Goal: Task Accomplishment & Management: Use online tool/utility

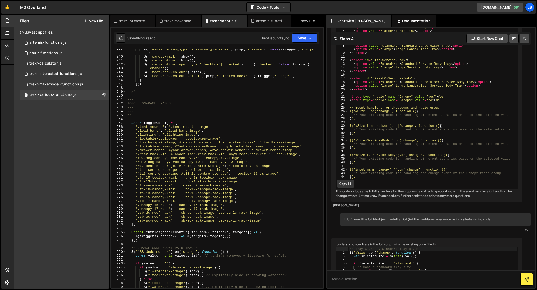
scroll to position [1016, 0]
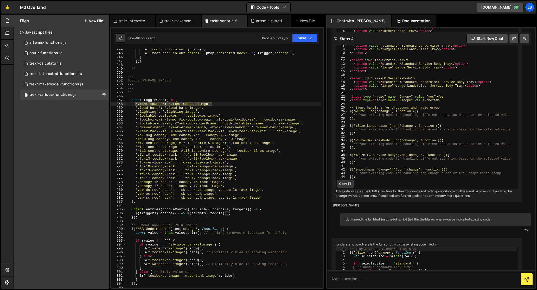
drag, startPoint x: 214, startPoint y: 104, endPoint x: 135, endPoint y: 105, distance: 78.3
click at [135, 105] on div "$ ( '.roof-rack-colour' ) . hide ( ) ; $ ( '.roof-rack-colour select' ) . prop …" at bounding box center [223, 170] width 195 height 246
click at [179, 100] on div "$ ( '.roof-rack-colour' ) . hide ( ) ; $ ( '.roof-rack-colour select' ) . prop …" at bounding box center [223, 170] width 195 height 246
type textarea "const toggleConfig = {"
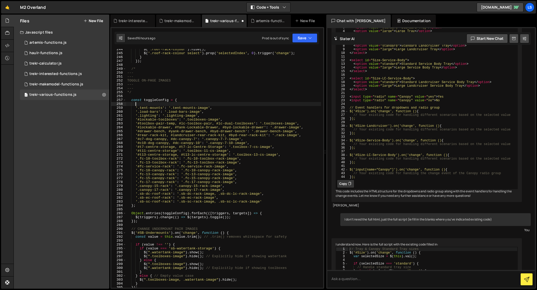
paste textarea "'.tent-mounts': '.tent-mounts-image',"
click at [191, 104] on div "$ ( '.roof-rack-colour' ) . hide ( ) ; $ ( '.roof-rack-colour select' ) . prop …" at bounding box center [223, 170] width 195 height 246
click at [176, 104] on div "$ ( '.roof-rack-colour' ) . hide ( ) ; $ ( '.roof-rack-colour select' ) . prop …" at bounding box center [223, 170] width 195 height 246
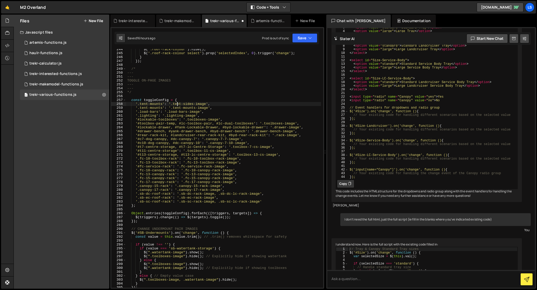
click at [176, 104] on div "$ ( '.roof-rack-colour' ) . hide ( ) ; $ ( '.roof-rack-colour select' ) . prop …" at bounding box center [223, 170] width 195 height 246
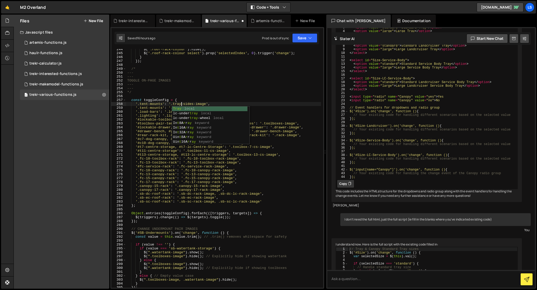
scroll to position [0, 4]
click at [157, 103] on div "$ ( '.roof-rack-colour' ) . hide ( ) ; $ ( '.roof-rack-colour select' ) . prop …" at bounding box center [223, 170] width 195 height 246
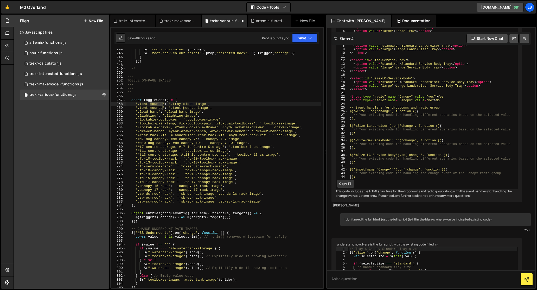
click at [157, 103] on div "$ ( '.roof-rack-colour' ) . hide ( ) ; $ ( '.roof-rack-colour select' ) . prop …" at bounding box center [223, 170] width 195 height 246
click at [250, 124] on div "$ ( '.roof-rack-colour' ) . hide ( ) ; $ ( '.roof-rack-colour select' ) . prop …" at bounding box center [223, 170] width 195 height 246
drag, startPoint x: 258, startPoint y: 123, endPoint x: 136, endPoint y: 123, distance: 121.8
click at [136, 123] on div "$ ( '.roof-rack-colour' ) . hide ( ) ; $ ( '.roof-rack-colour select' ) . prop …" at bounding box center [223, 170] width 195 height 246
drag, startPoint x: 166, startPoint y: 104, endPoint x: 135, endPoint y: 104, distance: 31.0
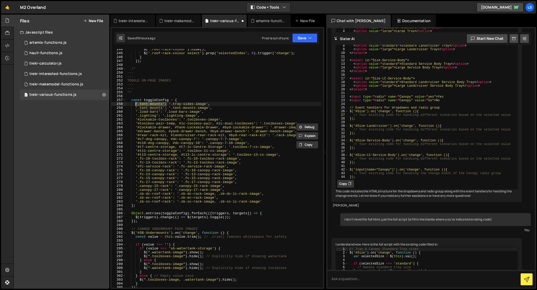
click at [135, 104] on div "$ ( '.roof-rack-colour' ) . hide ( ) ; $ ( '.roof-rack-colour select' ) . prop …" at bounding box center [223, 170] width 195 height 246
paste textarea "#toolbox-pair-temp, #lc-toolbox-pair, #lc-dual-toolboxe"
click at [175, 104] on div "$ ( '.roof-rack-colour' ) . hide ( ) ; $ ( '.roof-rack-colour select' ) . prop …" at bounding box center [223, 170] width 195 height 246
drag, startPoint x: 175, startPoint y: 104, endPoint x: 138, endPoint y: 105, distance: 37.0
click at [138, 105] on div "$ ( '.roof-rack-colour' ) . hide ( ) ; $ ( '.roof-rack-colour select' ) . prop …" at bounding box center [223, 170] width 195 height 246
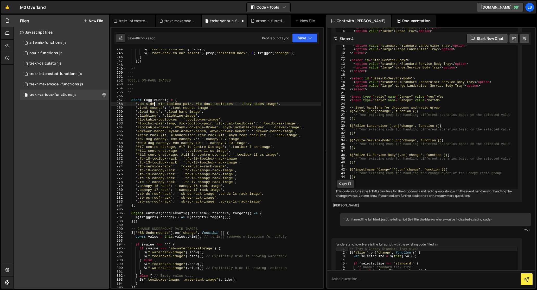
scroll to position [0, 2]
drag, startPoint x: 194, startPoint y: 104, endPoint x: 160, endPoint y: 105, distance: 33.8
click at [160, 105] on div "$ ( '.roof-rack-colour' ) . hide ( ) ; $ ( '.roof-rack-colour select' ) . prop …" at bounding box center [223, 170] width 195 height 246
drag, startPoint x: 220, startPoint y: 103, endPoint x: 184, endPoint y: 104, distance: 36.4
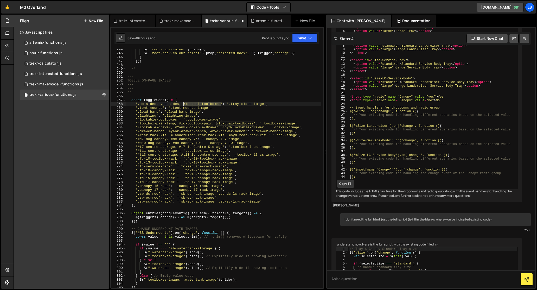
click at [184, 104] on div "$ ( '.roof-rack-colour' ) . hide ( ) ; $ ( '.roof-rack-colour select' ) . prop …" at bounding box center [223, 170] width 195 height 246
click at [301, 37] on button "Save" at bounding box center [304, 37] width 25 height 9
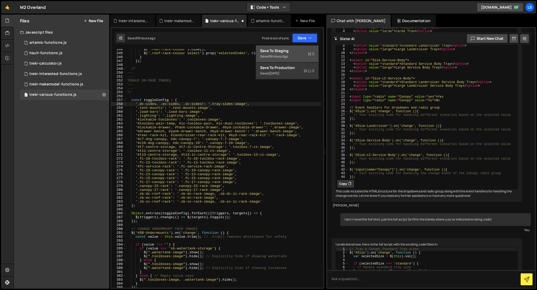
click at [282, 53] on div "Save to Staging S" at bounding box center [287, 50] width 54 height 5
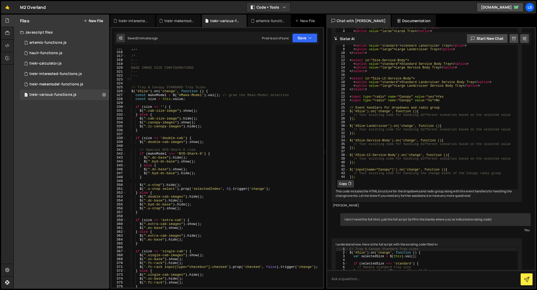
scroll to position [1307, 0]
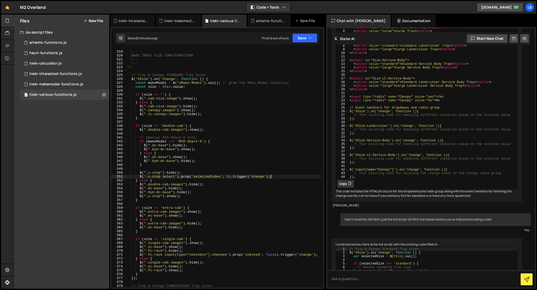
click at [275, 177] on div "--- --- BASE IMAGE SIZE CONFIGURATIONS --- --- */ // Tray & Canopy STANDARD Tra…" at bounding box center [223, 169] width 195 height 246
drag, startPoint x: 268, startPoint y: 177, endPoint x: 140, endPoint y: 173, distance: 127.8
click at [140, 173] on div "--- --- BASE IMAGE SIZE CONFIGURATIONS --- --- */ // Tray & Canopy STANDARD Tra…" at bounding box center [223, 169] width 195 height 246
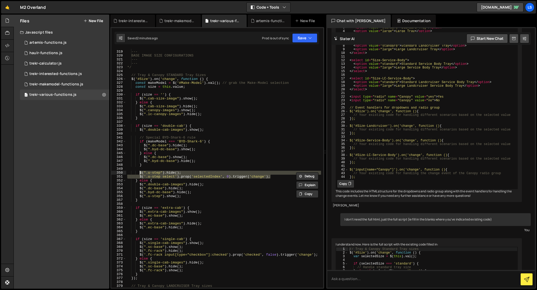
click at [142, 173] on div "--- --- BASE IMAGE SIZE CONFIGURATIONS --- --- */ // Tray & Canopy STANDARD Tra…" at bounding box center [223, 168] width 195 height 239
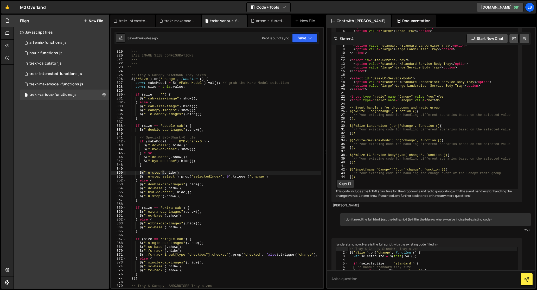
click at [140, 173] on div "--- --- BASE IMAGE SIZE CONFIGURATIONS --- --- */ // Tray & Canopy STANDARD Tra…" at bounding box center [223, 169] width 195 height 246
type textarea "$(".u-step").hide();"
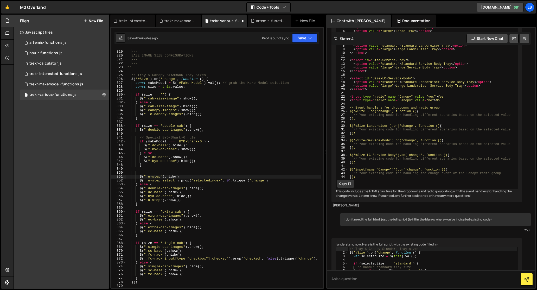
scroll to position [0, 1]
drag, startPoint x: 182, startPoint y: 177, endPoint x: 139, endPoint y: 176, distance: 42.9
click at [139, 176] on div "--- --- BASE IMAGE SIZE CONFIGURATIONS --- --- */ // Tray & Canopy STANDARD Tra…" at bounding box center [223, 169] width 195 height 246
click at [144, 173] on div "--- --- BASE IMAGE SIZE CONFIGURATIONS --- --- */ // Tray & Canopy STANDARD Tra…" at bounding box center [223, 169] width 195 height 246
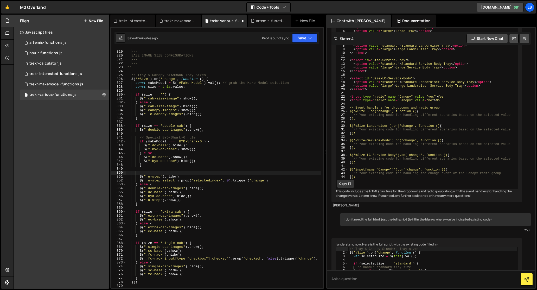
paste textarea "$(".u-step").hide();"
click at [157, 173] on div "--- --- BASE IMAGE SIZE CONFIGURATIONS --- --- */ // Tray & Canopy STANDARD Tra…" at bounding box center [223, 169] width 195 height 246
click at [174, 172] on div "--- --- BASE IMAGE SIZE CONFIGURATIONS --- --- */ // Tray & Canopy STANDARD Tra…" at bounding box center [223, 169] width 195 height 246
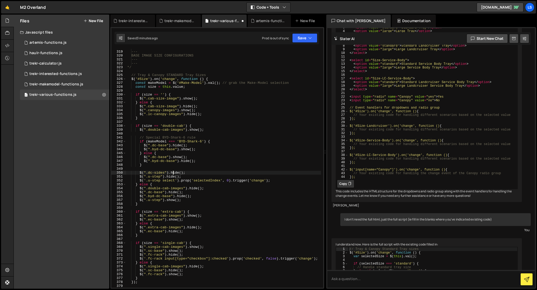
click at [174, 172] on div "--- --- BASE IMAGE SIZE CONFIGURATIONS --- --- */ // Tray & Canopy STANDARD Tra…" at bounding box center [223, 169] width 195 height 246
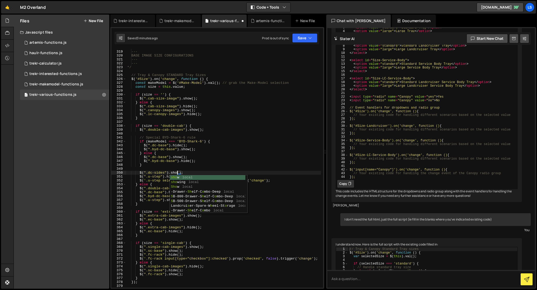
scroll to position [0, 4]
click at [160, 173] on div "--- --- BASE IMAGE SIZE CONFIGURATIONS --- --- */ // Tray & Canopy STANDARD Tra…" at bounding box center [223, 169] width 195 height 246
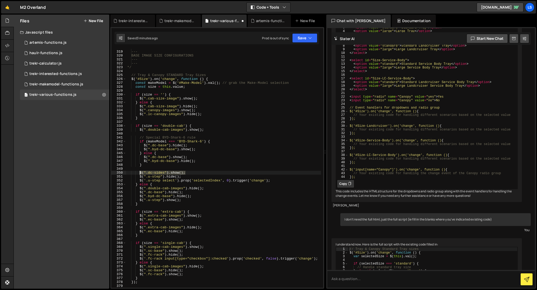
drag, startPoint x: 186, startPoint y: 173, endPoint x: 139, endPoint y: 173, distance: 46.8
click at [139, 173] on div "--- --- BASE IMAGE SIZE CONFIGURATIONS --- --- */ // Tray & Canopy STANDARD Tra…" at bounding box center [223, 169] width 195 height 246
click at [156, 184] on div "--- --- BASE IMAGE SIZE CONFIGURATIONS --- --- */ // Tray & Canopy STANDARD Tra…" at bounding box center [223, 169] width 195 height 246
click at [209, 189] on div "--- --- BASE IMAGE SIZE CONFIGURATIONS --- --- */ // Tray & Canopy STANDARD Tra…" at bounding box center [223, 169] width 195 height 246
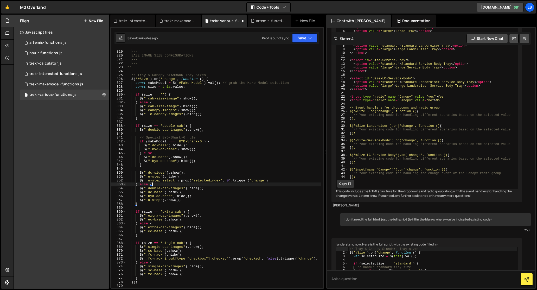
type textarea "$(".double-cab-images").hide();"
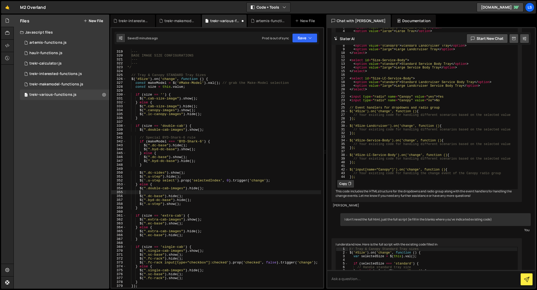
scroll to position [0, 1]
paste textarea "$(".dc-sides").show();"
click at [176, 192] on div "--- --- BASE IMAGE SIZE CONFIGURATIONS --- --- */ // Tray & Canopy STANDARD Tra…" at bounding box center [223, 169] width 195 height 246
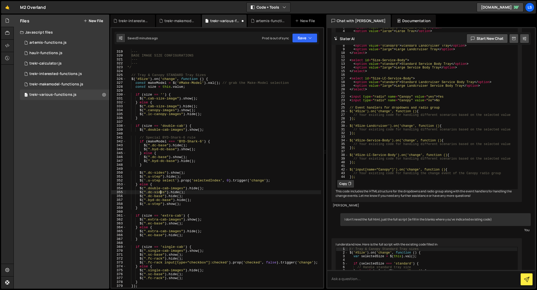
click at [161, 192] on div "--- --- BASE IMAGE SIZE CONFIGURATIONS --- --- */ // Tray & Canopy STANDARD Tra…" at bounding box center [223, 169] width 195 height 246
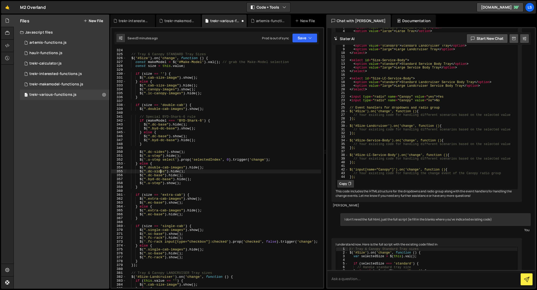
scroll to position [1328, 0]
click at [206, 199] on div "// Tray & Canopy STANDARD Tray Sizes $ ( '#Size' ) . on ( 'change' , function (…" at bounding box center [223, 171] width 195 height 246
type textarea "$(".extra-cab-images").show();"
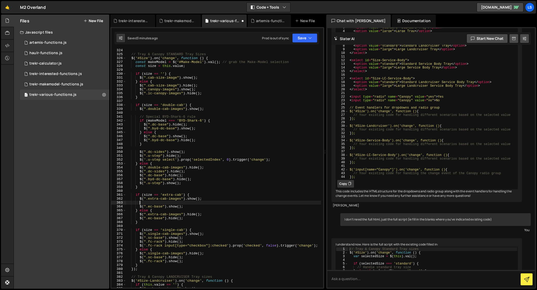
paste textarea "$(".dc-sides").show();"
click at [150, 203] on div "// Tray & Canopy STANDARD Tray Sizes $ ( '#Size' ) . on ( 'change' , function (…" at bounding box center [223, 171] width 195 height 246
click at [188, 203] on div "// Tray & Canopy STANDARD Tray Sizes $ ( '#Size' ) . on ( 'change' , function (…" at bounding box center [223, 171] width 195 height 246
click at [307, 39] on button "Save" at bounding box center [304, 37] width 25 height 9
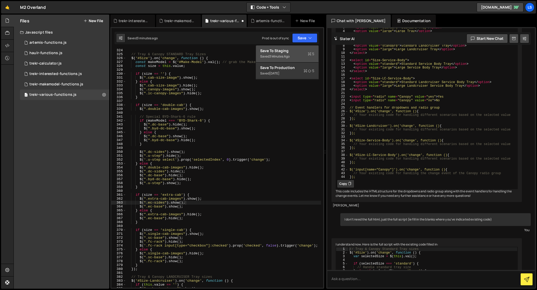
click at [292, 53] on div "Saved 3 minutes ago" at bounding box center [287, 56] width 54 height 6
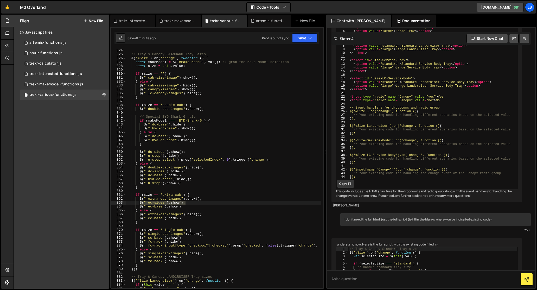
drag, startPoint x: 183, startPoint y: 203, endPoint x: 139, endPoint y: 203, distance: 44.2
click at [139, 203] on div "// Tray & Canopy STANDARD Tray Sizes $ ( '#Size' ) . on ( 'change' , function (…" at bounding box center [223, 171] width 195 height 246
click at [207, 215] on div "// Tray & Canopy STANDARD Tray Sizes $ ( '#Size' ) . on ( 'change' , function (…" at bounding box center [223, 171] width 195 height 246
type textarea "$(".extra-cab-images").hide();"
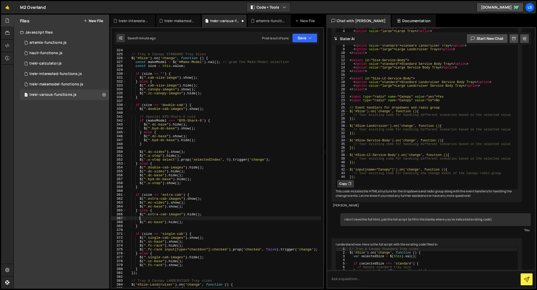
scroll to position [0, 1]
paste textarea "$(".ec-sides").show();"
click at [175, 219] on div "// Tray & Canopy STANDARD Tray Sizes $ ( '#Size' ) . on ( 'change' , function (…" at bounding box center [223, 171] width 195 height 246
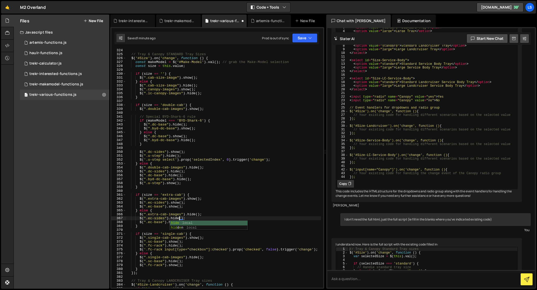
click at [164, 215] on div "// Tray & Canopy STANDARD Tray Sizes $ ( '#Size' ) . on ( 'change' , function (…" at bounding box center [223, 171] width 195 height 246
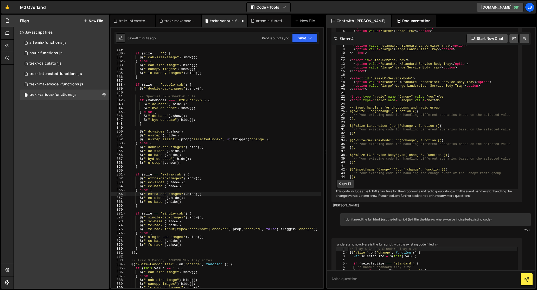
scroll to position [1347, 0]
click at [208, 218] on div "if ( size == '' ) { $ ( ".cab-size-image" ) . show ( ) ; } else { $ ( ".cab-siz…" at bounding box center [223, 171] width 195 height 246
type textarea "$(".single-cab-images").show();"
paste textarea "$(".ec-sides").show();"
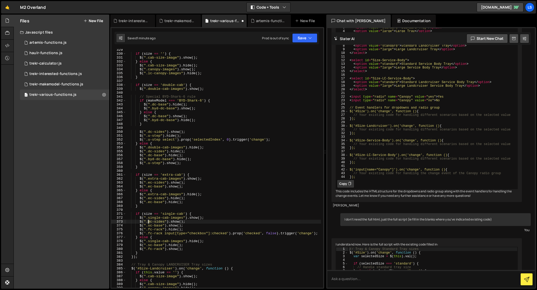
click at [149, 222] on div "if ( size == '' ) { $ ( ".cab-size-image" ) . show ( ) ; } else { $ ( ".cab-siz…" at bounding box center [223, 171] width 195 height 246
click at [192, 221] on div "if ( size == '' ) { $ ( ".cab-size-image" ) . show ( ) ; } else { $ ( ".cab-siz…" at bounding box center [223, 171] width 195 height 246
click at [208, 241] on div "if ( size == '' ) { $ ( ".cab-size-image" ) . show ( ) ; } else { $ ( ".cab-siz…" at bounding box center [223, 171] width 195 height 246
type textarea "$(".single-cab-images").hide();"
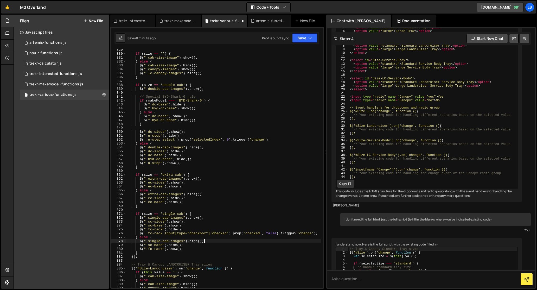
scroll to position [0, 1]
paste textarea "$(".ec-sides").show();"
click at [148, 245] on div "if ( size == '' ) { $ ( ".cab-size-image" ) . show ( ) ; } else { $ ( ".cab-siz…" at bounding box center [223, 171] width 195 height 246
click at [187, 248] on div "if ( size == '' ) { $ ( ".cab-size-image" ) . show ( ) ; } else { $ ( ".cab-siz…" at bounding box center [223, 171] width 195 height 246
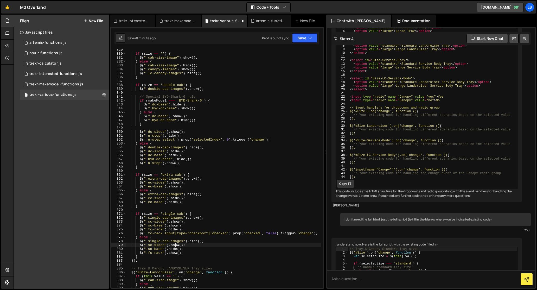
click at [176, 245] on div "if ( size == '' ) { $ ( ".cab-size-image" ) . show ( ) ; } else { $ ( ".cab-siz…" at bounding box center [223, 171] width 195 height 246
click at [184, 251] on div "if ( size == '' ) { $ ( ".cab-size-image" ) . show ( ) ; } else { $ ( ".cab-siz…" at bounding box center [223, 171] width 195 height 246
click at [303, 39] on button "Save" at bounding box center [304, 37] width 25 height 9
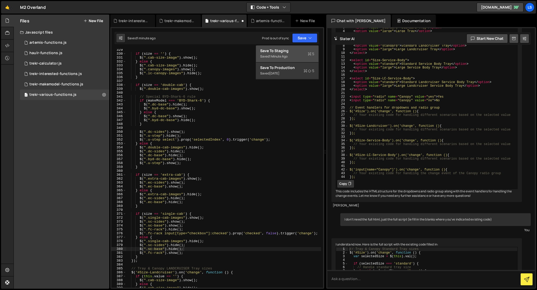
click at [292, 50] on div "Save to Staging S" at bounding box center [287, 50] width 54 height 5
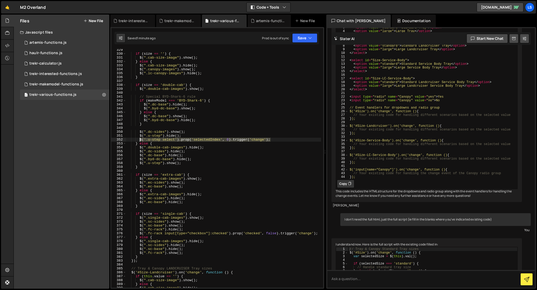
drag, startPoint x: 272, startPoint y: 140, endPoint x: 141, endPoint y: 141, distance: 131.2
click at [141, 141] on div "if ( size == '' ) { $ ( ".cab-size-image" ) . show ( ) ; } else { $ ( ".cab-siz…" at bounding box center [223, 171] width 195 height 246
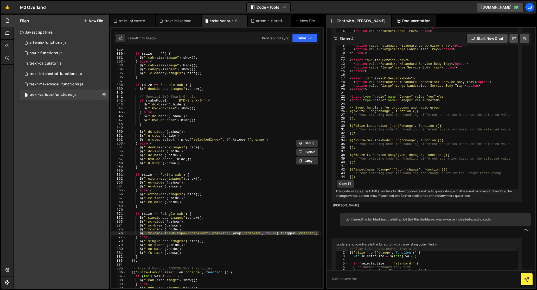
drag, startPoint x: 318, startPoint y: 234, endPoint x: 140, endPoint y: 233, distance: 178.2
click at [140, 233] on div "if ( size == '' ) { $ ( ".cab-size-image" ) . show ( ) ; } else { $ ( ".cab-siz…" at bounding box center [223, 171] width 195 height 246
click at [187, 245] on div "if ( size == '' ) { $ ( ".cab-size-image" ) . show ( ) ; } else { $ ( ".cab-siz…" at bounding box center [223, 171] width 195 height 246
type textarea "$(".sc-sides").hide();"
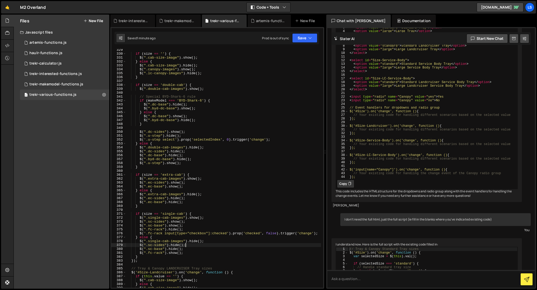
scroll to position [0, 1]
paste textarea "$('.fc-rack input[type="checkbox"]:checked').prop('checked', false).trigger('ch…"
drag, startPoint x: 162, startPoint y: 249, endPoint x: 148, endPoint y: 250, distance: 14.3
click at [148, 250] on div "if ( size == '' ) { $ ( ".cab-size-image" ) . show ( ) ; } else { $ ( ".cab-siz…" at bounding box center [223, 171] width 195 height 246
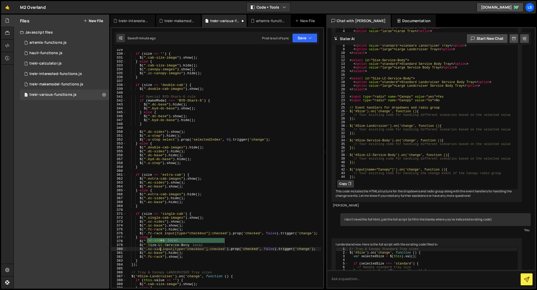
scroll to position [0, 3]
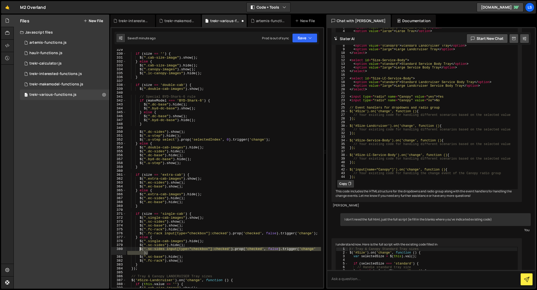
drag, startPoint x: 147, startPoint y: 253, endPoint x: 140, endPoint y: 250, distance: 7.5
click at [140, 250] on div "if ( size == '' ) { $ ( ".cab-size-image" ) . show ( ) ; } else { $ ( ".cab-siz…" at bounding box center [223, 171] width 195 height 246
click at [205, 193] on div "if ( size == '' ) { $ ( ".cab-size-image" ) . show ( ) ; } else { $ ( ".cab-siz…" at bounding box center [223, 171] width 195 height 246
click at [196, 198] on div "if ( size == '' ) { $ ( ".cab-size-image" ) . show ( ) ; } else { $ ( ".cab-siz…" at bounding box center [223, 171] width 195 height 246
type textarea "$(".ec-sides").hide();"
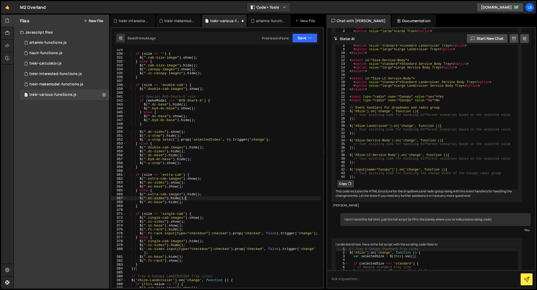
scroll to position [0, 1]
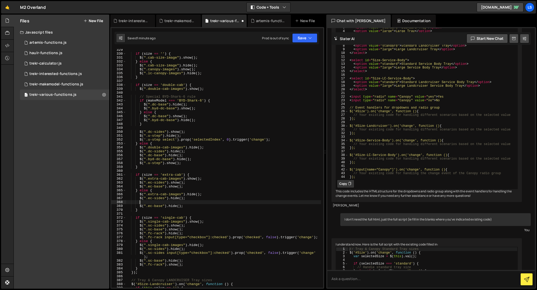
paste textarea "$('.sc-sides input[type="checkbox"]:checked').prop('checked', false).trigger('c…"
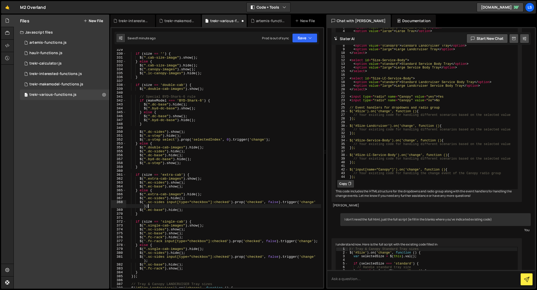
click at [150, 202] on div "if ( size == '' ) { $ ( ".cab-size-image" ) . show ( ) ; } else { $ ( ".cab-siz…" at bounding box center [223, 171] width 195 height 246
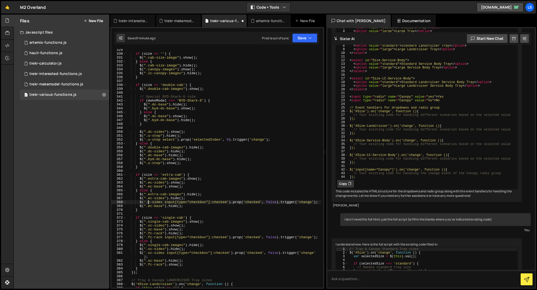
scroll to position [0, 2]
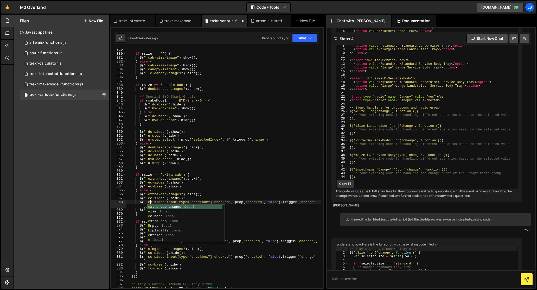
click at [190, 152] on div "if ( size == '' ) { $ ( ".cab-size-image" ) . show ( ) ; } else { $ ( ".cab-siz…" at bounding box center [223, 171] width 195 height 246
type textarea "$(".dc-sides").hide();"
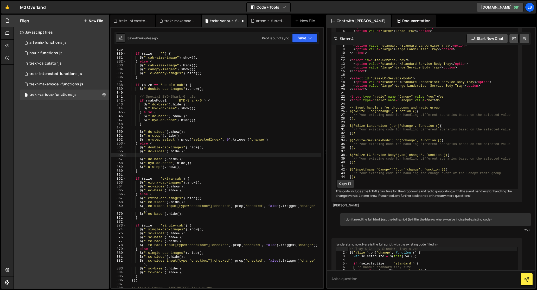
scroll to position [0, 1]
paste textarea "$('.sc-sides input[type="checkbox"]:checked').prop('checked', false).trigger('c…"
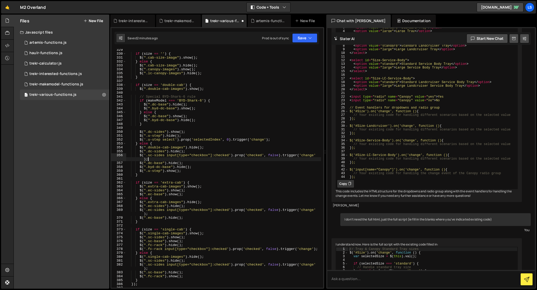
click at [150, 156] on div "if ( size == '' ) { $ ( ".cab-size-image" ) . show ( ) ; } else { $ ( ".cab-siz…" at bounding box center [223, 171] width 195 height 246
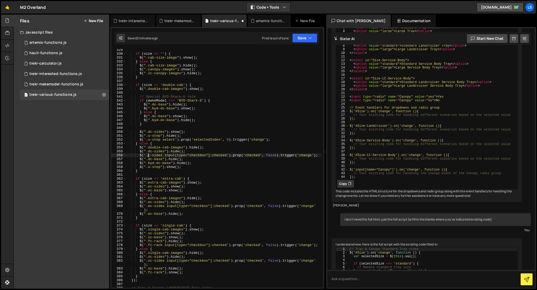
scroll to position [0, 2]
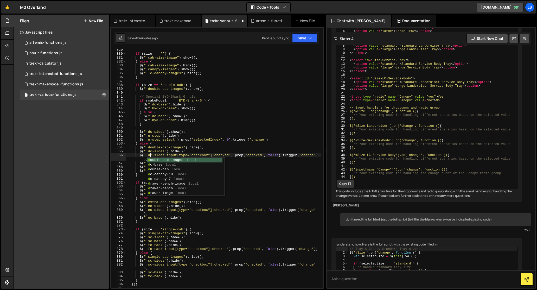
click at [156, 154] on div "if ( size == '' ) { $ ( ".cab-size-image" ) . show ( ) ; } else { $ ( ".cab-siz…" at bounding box center [223, 171] width 195 height 246
click at [300, 40] on button "Save" at bounding box center [304, 37] width 25 height 9
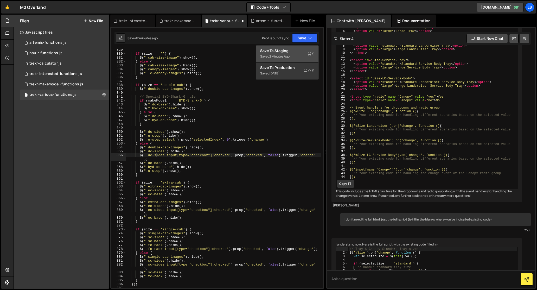
click at [290, 51] on div "Save to Staging S" at bounding box center [287, 50] width 54 height 5
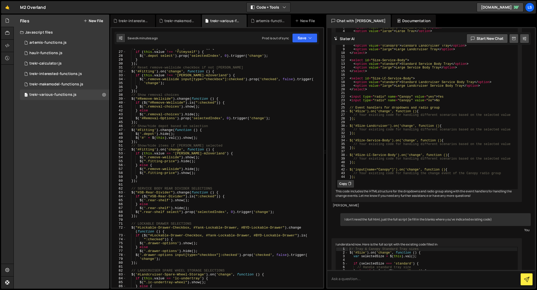
scroll to position [0, 1]
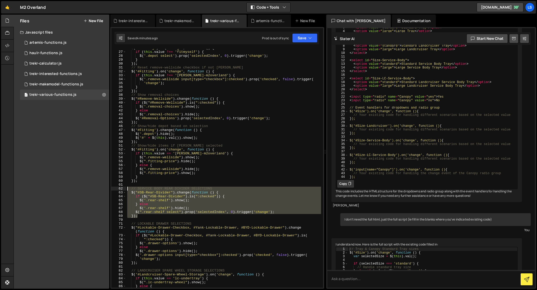
drag, startPoint x: 138, startPoint y: 217, endPoint x: 119, endPoint y: 189, distance: 33.9
click at [119, 189] on div "}); 26 27 28 29 30 31 32 33 34 35 36 37 38 39 40 41 42 43 44 45 46 47 48 49 50 …" at bounding box center [217, 168] width 212 height 239
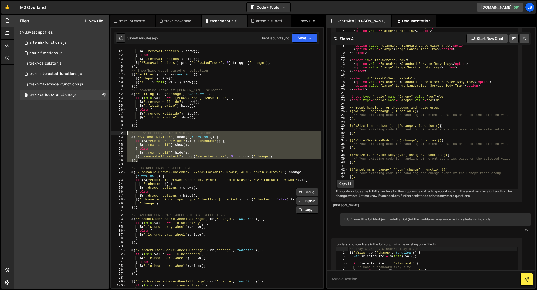
scroll to position [156, 0]
click at [142, 162] on div "if ( $ ( "#Remove-Wellside" ) . is ( ":checked" )) { $ ( '.removal-choices' ) .…" at bounding box center [223, 168] width 195 height 239
type textarea "});"
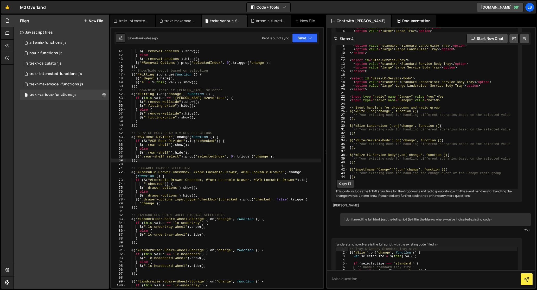
click at [152, 208] on div "if ( $ ( "#Remove-Wellside" ) . is ( ":checked" )) { $ ( '.removal-choices' ) .…" at bounding box center [223, 168] width 195 height 246
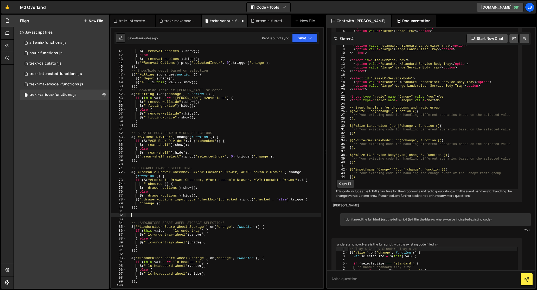
paste textarea "});"
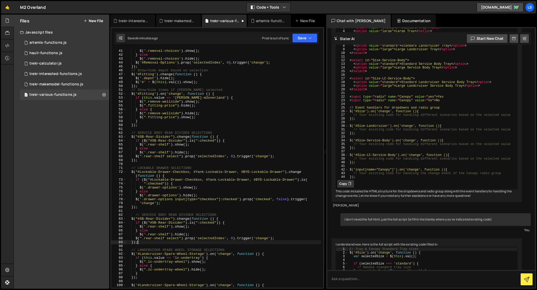
scroll to position [185, 0]
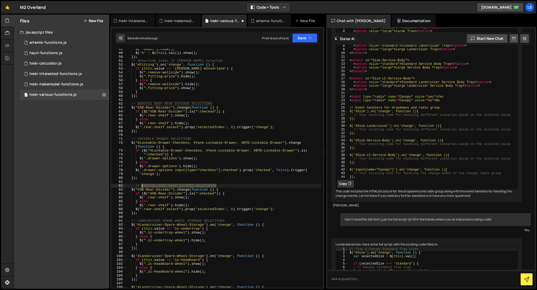
drag, startPoint x: 218, startPoint y: 185, endPoint x: 142, endPoint y: 184, distance: 75.7
click at [142, 184] on div "$ ( '.depot' ) . hide ( ) ; $ ( '#' + $ ( this ) . val ( )) . show ( ) ; }) ; /…" at bounding box center [223, 170] width 195 height 246
click at [170, 190] on div "$ ( '.depot' ) . hide ( ) ; $ ( '#' + $ ( this ) . val ( )) . show ( ) ; }) ; /…" at bounding box center [223, 170] width 195 height 246
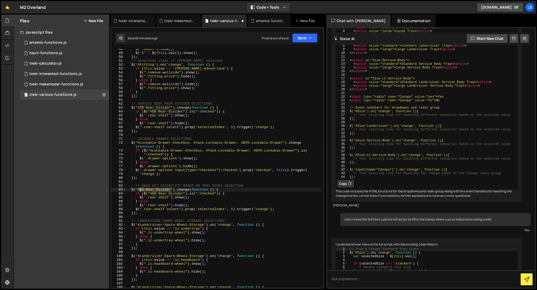
drag, startPoint x: 171, startPoint y: 189, endPoint x: 140, endPoint y: 190, distance: 31.5
click at [140, 190] on div "$ ( '.depot' ) . hide ( ) ; $ ( '#' + $ ( this ) . val ( )) . show ( ) ; }) ; /…" at bounding box center [223, 170] width 195 height 246
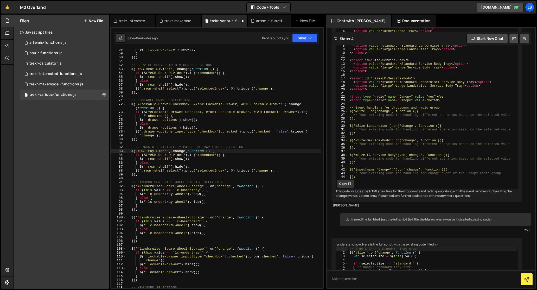
scroll to position [0, 3]
click at [173, 151] on div "$ ( ".fitting-price" ) . show ( ) ; } }) ; // SERVICE BODY REAR DIVIDER SELECTI…" at bounding box center [223, 171] width 195 height 246
click at [138, 150] on div "$ ( ".fitting-price" ) . show ( ) ; } }) ; // SERVICE BODY REAR DIVIDER SELECTI…" at bounding box center [223, 171] width 195 height 246
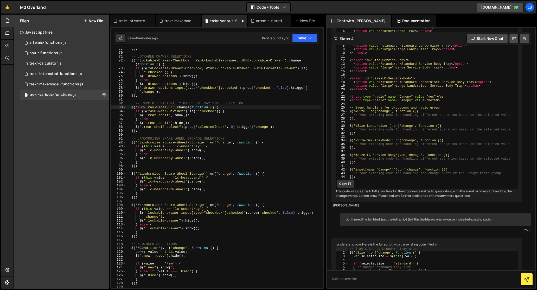
scroll to position [247, 0]
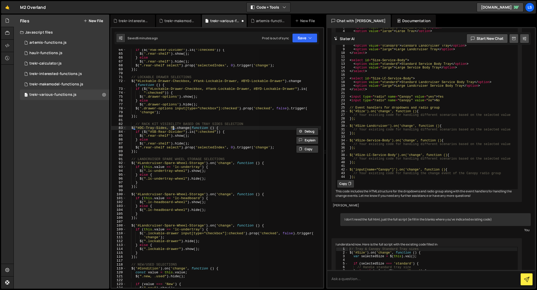
click at [170, 127] on div "if ( $ ( "#SB-Rear-Divider" ) . is ( ":checked" )) { $ ( '.rear-shelf' ) . show…" at bounding box center [223, 168] width 195 height 239
drag, startPoint x: 169, startPoint y: 128, endPoint x: 138, endPoint y: 127, distance: 31.0
click at [138, 127] on div "if ( $ ( "#SB-Rear-Divider" ) . is ( ":checked" )) { $ ( '.rear-shelf' ) . show…" at bounding box center [223, 171] width 195 height 246
click at [170, 128] on div "if ( $ ( "#SB-Rear-Divider" ) . is ( ":checked" )) { $ ( '.rear-shelf' ) . show…" at bounding box center [223, 168] width 195 height 239
paste textarea "#DC-Tray-Sides,"
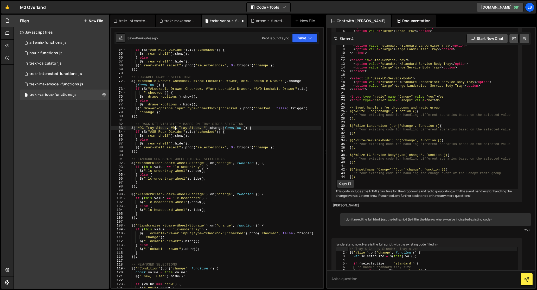
click at [175, 128] on div "if ( $ ( "#SB-Rear-Divider" ) . is ( ":checked" )) { $ ( '.rear-shelf' ) . show…" at bounding box center [223, 171] width 195 height 246
click at [202, 128] on div "if ( $ ( "#SB-Rear-Divider" ) . is ( ":checked" )) { $ ( '.rear-shelf' ) . show…" at bounding box center [223, 171] width 195 height 246
paste textarea "#DC-Tray-Sides,"
click at [202, 129] on div "if ( $ ( "#SB-Rear-Divider" ) . is ( ":checked" )) { $ ( '.rear-shelf' ) . show…" at bounding box center [223, 171] width 195 height 246
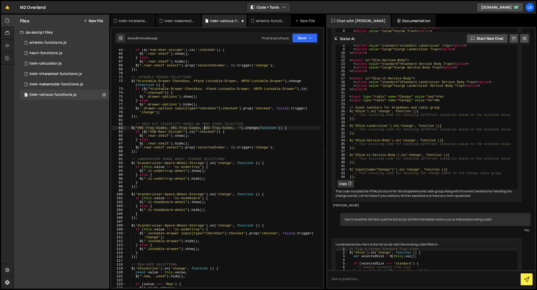
scroll to position [0, 6]
click at [239, 127] on div "if ( $ ( "#SB-Rear-Divider" ) . is ( ":checked" )) { $ ( '.rear-shelf' ) . show…" at bounding box center [223, 171] width 195 height 246
click at [208, 128] on div "if ( $ ( "#SB-Rear-Divider" ) . is ( ":checked" )) { $ ( '.rear-shelf' ) . show…" at bounding box center [223, 171] width 195 height 246
click at [162, 132] on div "if ( $ ( "#SB-Rear-Divider" ) . is ( ":checked" )) { $ ( '.rear-shelf' ) . show…" at bounding box center [223, 171] width 195 height 246
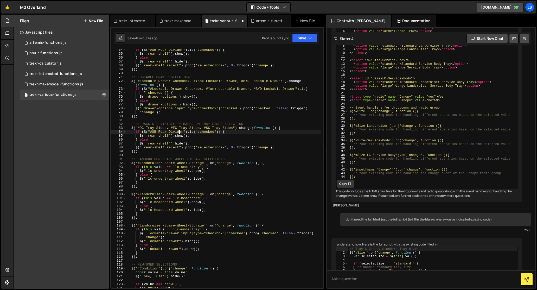
click at [179, 132] on div "if ( $ ( "#SB-Rear-Divider" ) . is ( ":checked" )) { $ ( '.rear-shelf' ) . show…" at bounding box center [223, 171] width 195 height 246
drag, startPoint x: 184, startPoint y: 132, endPoint x: 152, endPoint y: 132, distance: 31.8
click at [152, 132] on div "if ( $ ( "#SB-Rear-Divider" ) . is ( ":checked" )) { $ ( '.rear-shelf' ) . show…" at bounding box center [223, 171] width 195 height 246
drag, startPoint x: 233, startPoint y: 128, endPoint x: 138, endPoint y: 128, distance: 95.8
click at [138, 128] on div "if ( $ ( "#SB-Rear-Divider" ) . is ( ":checked" )) { $ ( '.rear-shelf' ) . show…" at bounding box center [223, 171] width 195 height 246
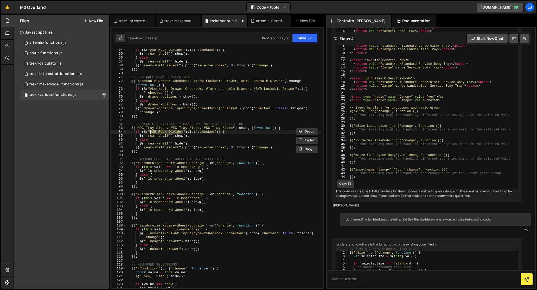
drag, startPoint x: 183, startPoint y: 132, endPoint x: 163, endPoint y: 139, distance: 20.8
click at [150, 132] on div "if ( $ ( "#SB-Rear-Divider" ) . is ( ":checked" )) { $ ( '.rear-shelf' ) . show…" at bounding box center [223, 171] width 195 height 246
paste textarea "DC-Tray-Sides, #EC-Tray-Sides, #SC-Tray-Sides"
drag, startPoint x: 169, startPoint y: 136, endPoint x: 148, endPoint y: 136, distance: 20.8
click at [148, 136] on div "if ( $ ( "#SB-Rear-Divider" ) . is ( ":checked" )) { $ ( '.rear-shelf' ) . show…" at bounding box center [223, 171] width 195 height 246
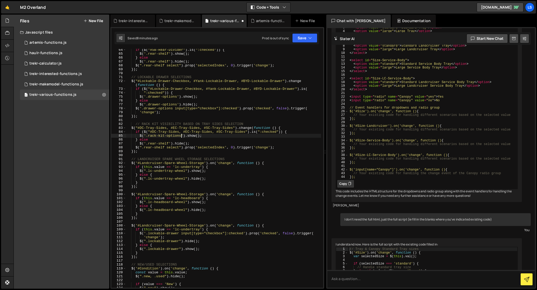
scroll to position [0, 4]
drag, startPoint x: 169, startPoint y: 143, endPoint x: 151, endPoint y: 142, distance: 18.2
click at [151, 142] on div "if ( $ ( "#SB-Rear-Divider" ) . is ( ":checked" )) { $ ( '.rear-shelf' ) . show…" at bounding box center [223, 171] width 195 height 246
drag, startPoint x: 161, startPoint y: 112, endPoint x: 135, endPoint y: 108, distance: 26.1
click at [135, 108] on div "if ( $ ( "#SB-Rear-Divider" ) . is ( ":checked" )) { $ ( '.rear-shelf' ) . show…" at bounding box center [223, 171] width 195 height 246
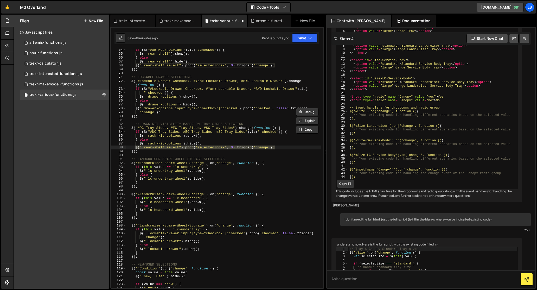
drag, startPoint x: 275, startPoint y: 148, endPoint x: 136, endPoint y: 148, distance: 139.5
click at [136, 148] on div "if ( $ ( "#SB-Rear-Divider" ) . is ( ":checked" )) { $ ( '.rear-shelf' ) . show…" at bounding box center [223, 171] width 195 height 246
paste textarea
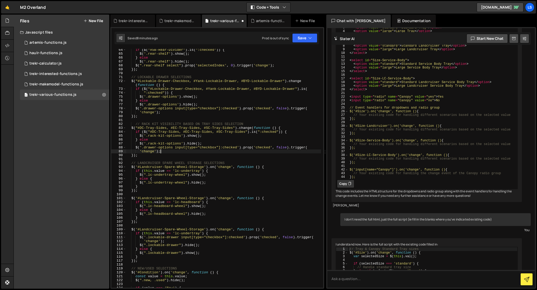
scroll to position [0, 2]
click at [151, 148] on div "if ( $ ( "#SB-Rear-Divider" ) . is ( ":checked" )) { $ ( '.rear-shelf' ) . show…" at bounding box center [223, 171] width 195 height 246
click at [239, 148] on div "if ( $ ( "#SB-Rear-Divider" ) . is ( ":checked" )) { $ ( '.rear-shelf' ) . show…" at bounding box center [223, 171] width 195 height 246
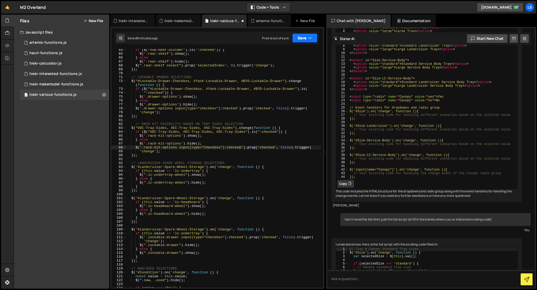
click at [308, 39] on icon "button" at bounding box center [310, 37] width 4 height 5
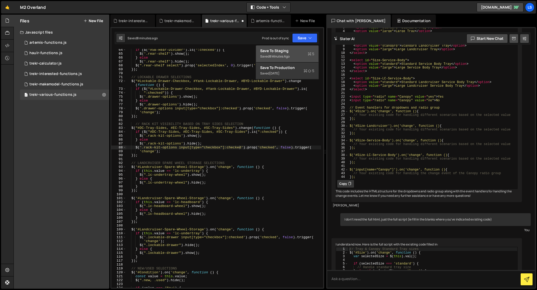
click at [280, 54] on div "Saved 8 minutes ago" at bounding box center [287, 56] width 54 height 6
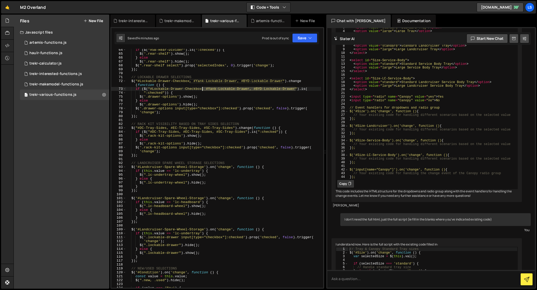
drag, startPoint x: 295, startPoint y: 89, endPoint x: 202, endPoint y: 88, distance: 93.2
click at [202, 88] on div "if ( $ ( "#SB-Rear-Divider" ) . is ( ":checked" )) { $ ( '.rear-shelf' ) . show…" at bounding box center [223, 171] width 195 height 246
drag, startPoint x: 283, startPoint y: 81, endPoint x: 189, endPoint y: 81, distance: 93.7
click at [189, 81] on div "if ( $ ( "#SB-Rear-Divider" ) . is ( ":checked" )) { $ ( '.rear-shelf' ) . show…" at bounding box center [223, 171] width 195 height 246
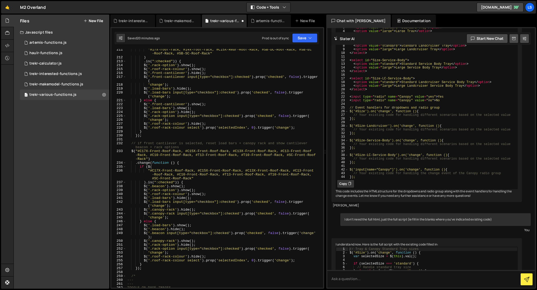
scroll to position [952, 0]
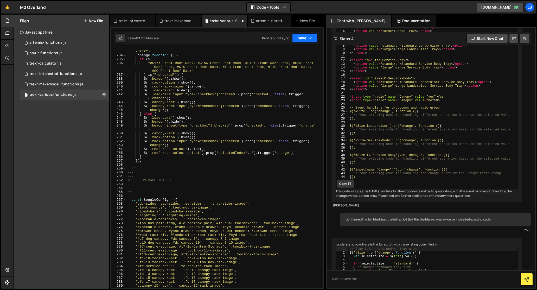
click at [307, 39] on button "Save" at bounding box center [304, 37] width 25 height 9
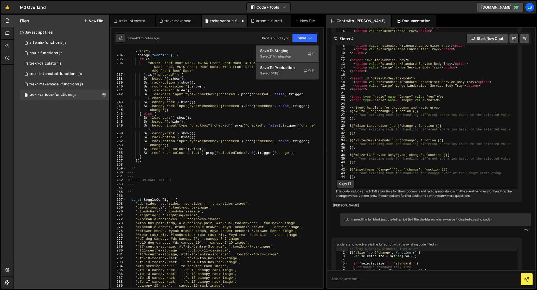
click at [283, 51] on div "Save to Staging S" at bounding box center [287, 50] width 54 height 5
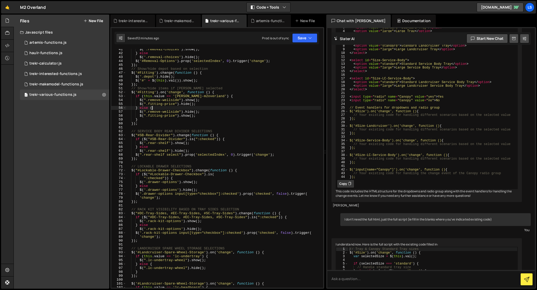
click at [205, 107] on div "$ ( '.removal-choices' ) . show ( ) ; } else $ ( '.removal-choices' ) . hide ( …" at bounding box center [223, 170] width 195 height 246
type textarea "});"
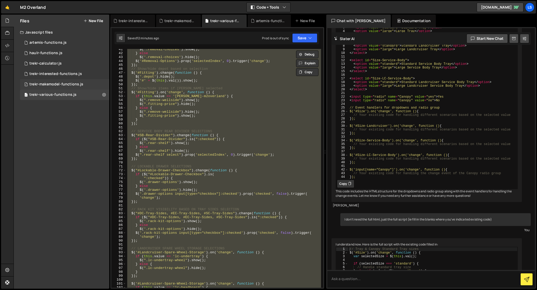
click at [51, 84] on div "trekr-makemodel-functions.js" at bounding box center [56, 84] width 54 height 5
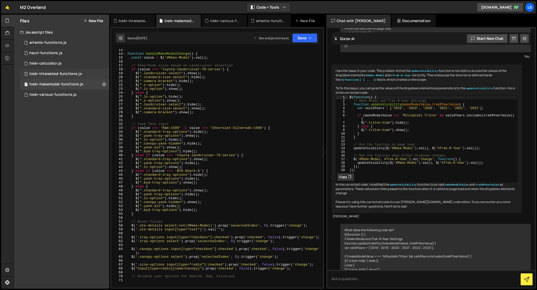
scroll to position [3392, 0]
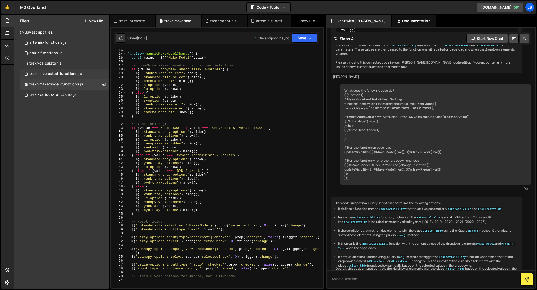
click at [52, 73] on div "trekr-interested-functions.js" at bounding box center [55, 74] width 53 height 5
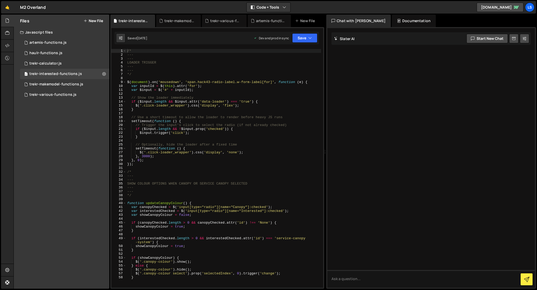
scroll to position [0, 0]
click at [212, 138] on div "/* --- --- LOADER TRIGGER --- --- */ $ ( document ) . on ( 'mousedown' , 'span.…" at bounding box center [223, 164] width 195 height 231
type textarea "toggleRequired();"
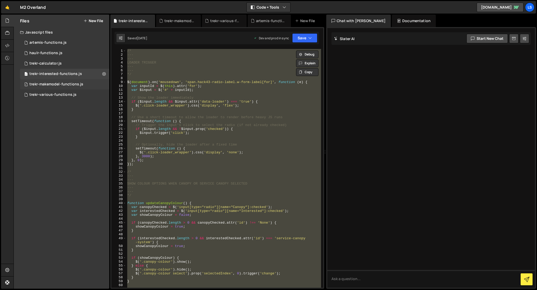
click at [58, 84] on div "trekr-makemodel-functions.js" at bounding box center [56, 84] width 54 height 5
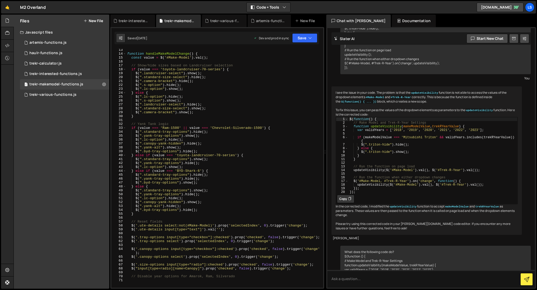
scroll to position [3392, 0]
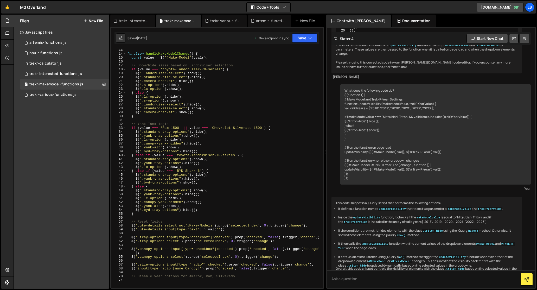
click at [215, 115] on div "function handleMakeModelChange ( ) { const value = $ ( '#Make-Model' ) . val ( …" at bounding box center [224, 163] width 197 height 231
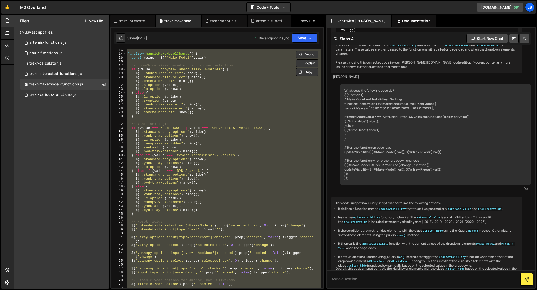
click at [226, 173] on div "function handleMakeModelChange ( ) { const value = $ ( '#Make-Model' ) . val ( …" at bounding box center [223, 168] width 195 height 239
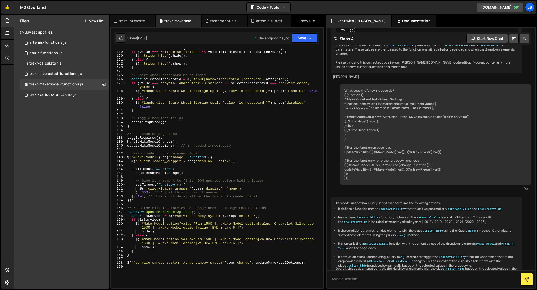
scroll to position [390, 0]
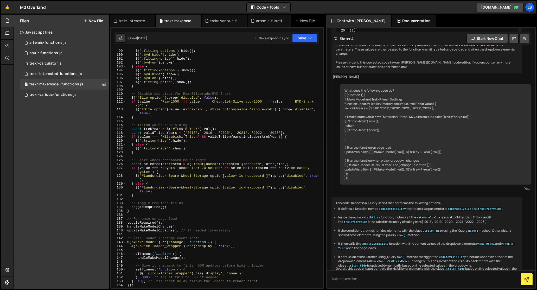
click at [132, 125] on div "$ ( '.fitting-options' ) . hide ( ) ; $ ( '.byd-hide' ) . hide ( ) ; $ ( '.fitt…" at bounding box center [223, 172] width 195 height 246
paste textarea "<!--"
click at [135, 125] on div "$ ( '.fitting-options' ) . hide ( ) ; $ ( '.byd-hide' ) . hide ( ) ; $ ( '.fitt…" at bounding box center [223, 172] width 195 height 246
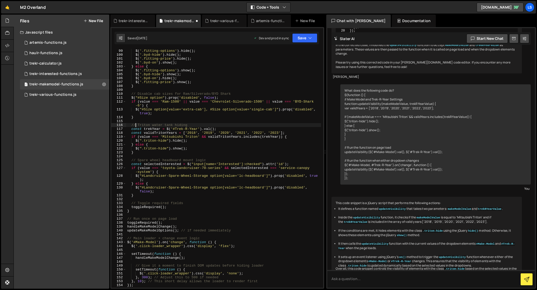
click at [132, 125] on div "$ ( '.fitting-options' ) . hide ( ) ; $ ( '.byd-hide' ) . hide ( ) ; $ ( '.fitt…" at bounding box center [223, 172] width 195 height 246
type textarea "// Triton water tank hiding"
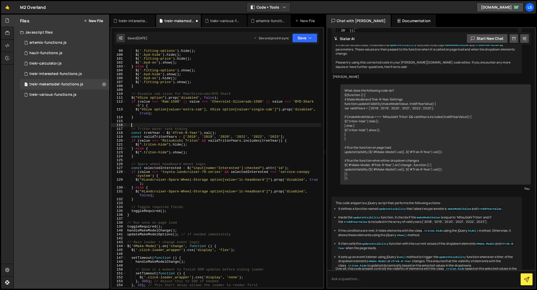
scroll to position [0, 0]
paste textarea "/*"
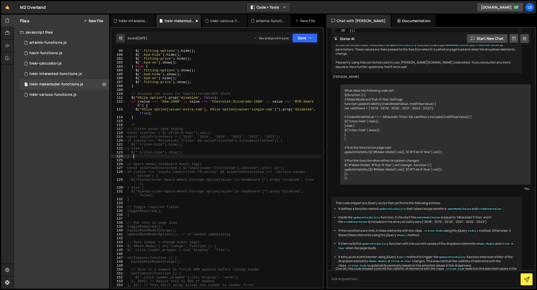
click at [138, 155] on div "$ ( '.fitting-options' ) . hide ( ) ; $ ( '.byd-hide' ) . hide ( ) ; $ ( '.fitt…" at bounding box center [223, 172] width 195 height 246
type textarea "}"
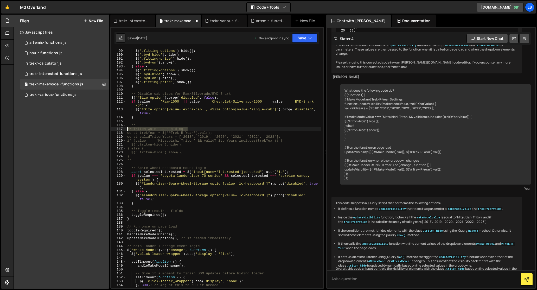
drag, startPoint x: 189, startPoint y: 128, endPoint x: 120, endPoint y: 129, distance: 68.7
click at [120, 129] on div "*/ 99 100 101 102 103 104 105 106 107 108 109 110 111 112 113 114 115 116 117 1…" at bounding box center [217, 168] width 212 height 239
type textarea "// Triton water tank hiding"
click at [304, 38] on button "Save" at bounding box center [304, 37] width 25 height 9
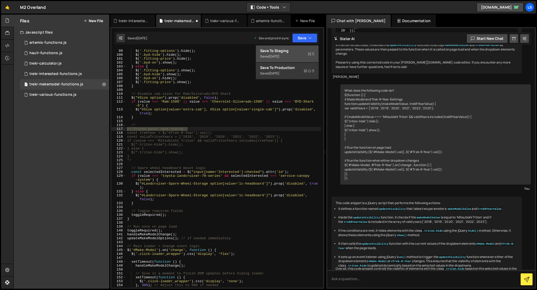
click at [284, 53] on div "Saved 5 days ago" at bounding box center [287, 56] width 54 height 6
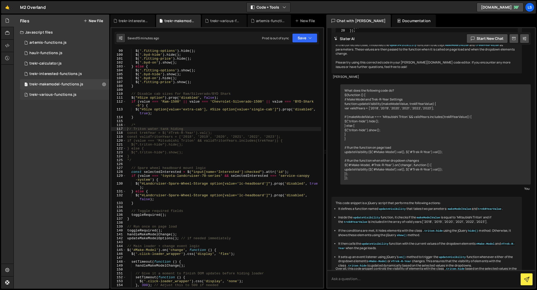
click at [52, 94] on div "trekr-various-functions.js" at bounding box center [52, 94] width 47 height 5
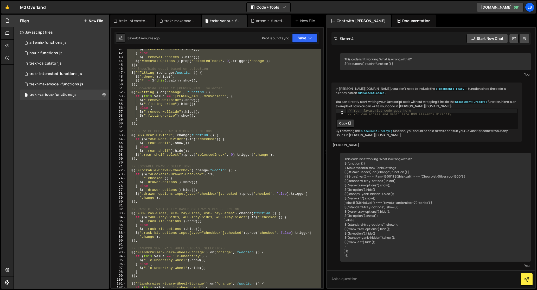
click at [223, 131] on div "$ ( '.removal-choices' ) . show ( ) ; } else $ ( '.removal-choices' ) . hide ( …" at bounding box center [223, 168] width 195 height 239
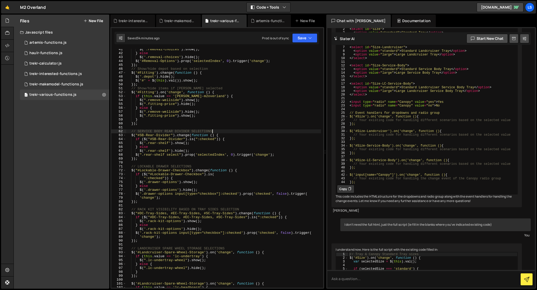
type textarea "});"
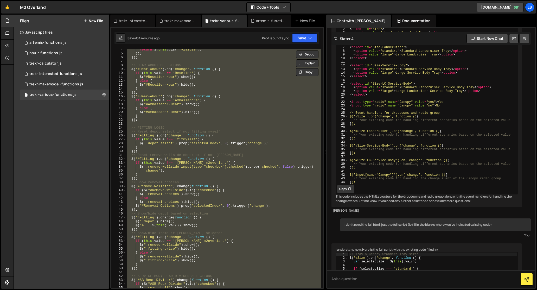
scroll to position [0, 0]
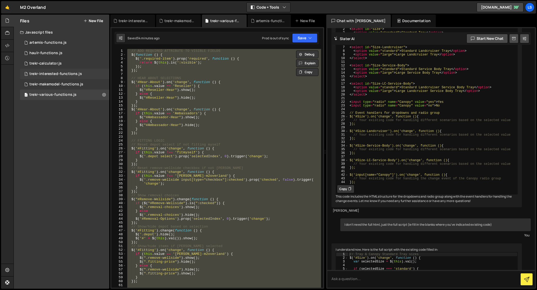
click at [57, 75] on div "trekr-interested-functions.js" at bounding box center [55, 74] width 53 height 5
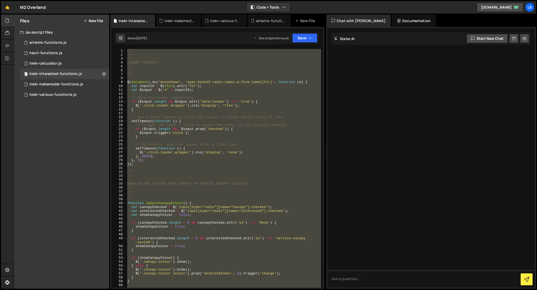
click at [194, 88] on div "/* --- --- LOADER TRIGGER --- --- */ $ ( document ) . on ( 'mousedown' , 'span.…" at bounding box center [223, 168] width 195 height 239
click at [219, 161] on div "/* --- --- LOADER TRIGGER --- --- */ $ ( document ) . on ( 'mousedown' , 'span.…" at bounding box center [223, 168] width 195 height 239
type textarea "}, 0);"
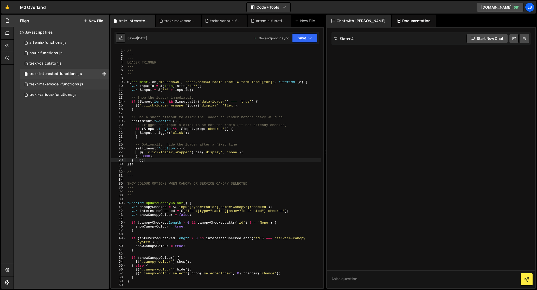
click at [53, 85] on div "trekr-makemodel-functions.js" at bounding box center [56, 84] width 54 height 5
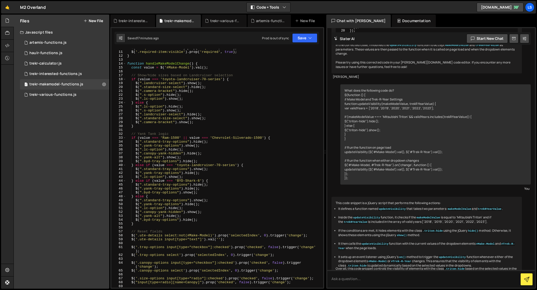
scroll to position [40, 0]
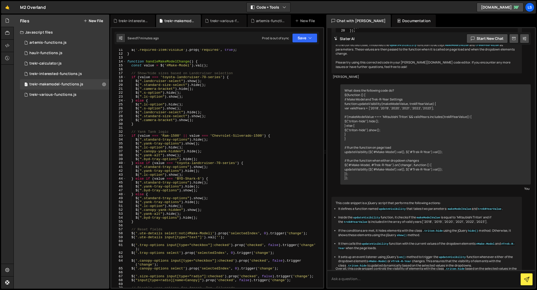
type textarea "$(".byd-tray-options").hide();"
click at [205, 160] on div "$ ( '.required-item:visible' ) . prop ( 'required' , true ) ; } function handle…" at bounding box center [223, 171] width 195 height 246
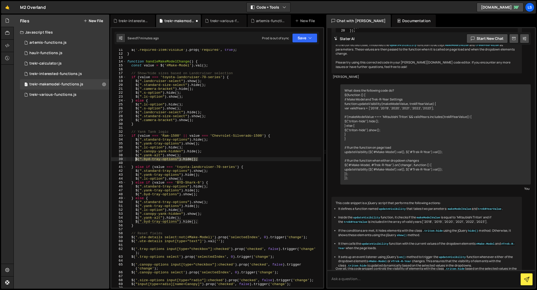
drag, startPoint x: 199, startPoint y: 160, endPoint x: 135, endPoint y: 161, distance: 63.5
click at [135, 161] on div "$ ( '.required-item:visible' ) . prop ( 'required' , true ) ; } function handle…" at bounding box center [223, 171] width 195 height 246
type textarea "$(".byd-tray-options").hide();"
click at [144, 164] on div "$ ( '.required-item:visible' ) . prop ( 'required' , true ) ; } function handle…" at bounding box center [223, 171] width 195 height 246
paste textarea "$(".byd-tray-options").hide();"
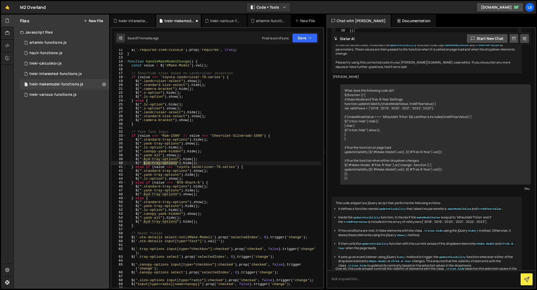
drag, startPoint x: 177, startPoint y: 164, endPoint x: 144, endPoint y: 164, distance: 32.8
click at [144, 164] on div "$ ( '.required-item:visible' ) . prop ( 'required' , true ) ; } function handle…" at bounding box center [223, 171] width 195 height 246
drag, startPoint x: 200, startPoint y: 222, endPoint x: 135, endPoint y: 221, distance: 65.3
click at [135, 221] on div "$ ( '.required-item:visible' ) . prop ( 'required' , true ) ; } function handle…" at bounding box center [223, 171] width 195 height 246
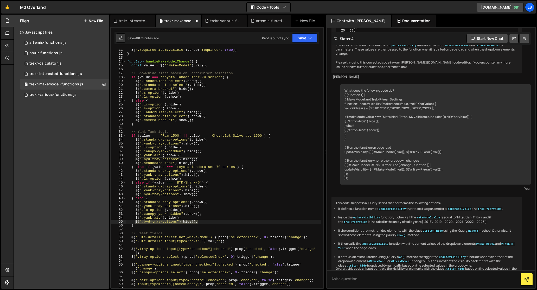
type textarea "$(".byd-tray-options").hide();"
click at [205, 221] on div "$ ( '.required-item:visible' ) . prop ( 'required' , true ) ; } function handle…" at bounding box center [223, 168] width 195 height 239
paste textarea "$(".byd-tray-options").hide();"
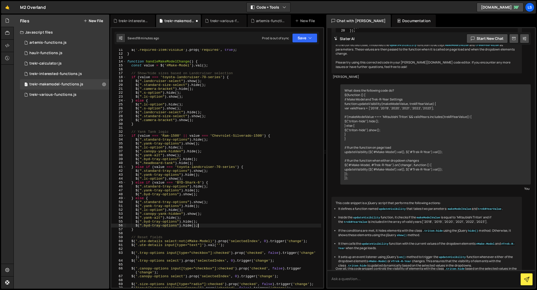
click at [169, 226] on div "$ ( '.required-item:visible' ) . prop ( 'required' , true ) ; } function handle…" at bounding box center [223, 171] width 195 height 246
drag, startPoint x: 165, startPoint y: 230, endPoint x: 178, endPoint y: 231, distance: 12.8
click at [165, 230] on div "headb oard-tank local headb oard local lc- headb oard local" at bounding box center [182, 240] width 78 height 24
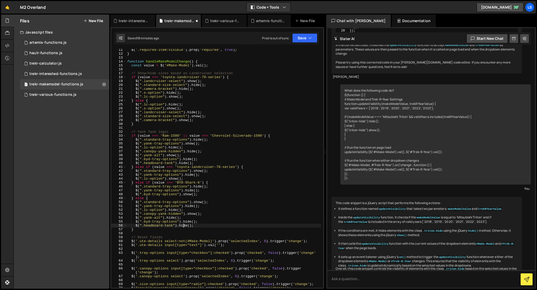
click at [182, 226] on div "$ ( '.required-item:visible' ) . prop ( 'required' , true ) ; } function handle…" at bounding box center [223, 171] width 195 height 246
click at [300, 39] on button "Save" at bounding box center [304, 37] width 25 height 9
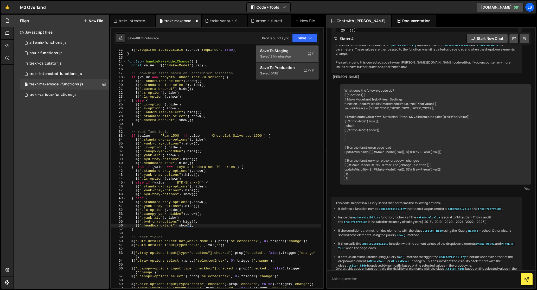
click at [277, 52] on div "Save to Staging S" at bounding box center [287, 50] width 54 height 5
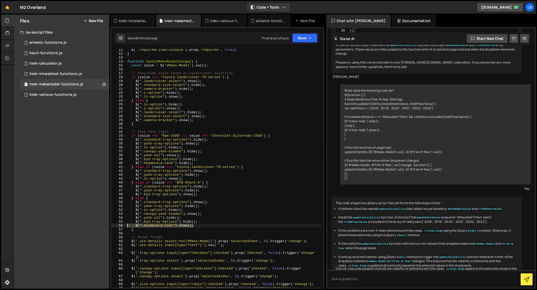
drag, startPoint x: 195, startPoint y: 226, endPoint x: 124, endPoint y: 226, distance: 71.6
click at [124, 226] on div "$(".headboard-tank").show(); 11 12 13 14 15 16 17 18 19 20 21 22 23 24 25 26 27…" at bounding box center [217, 168] width 212 height 239
click at [201, 194] on div "$ ( '.required-item:visible' ) . prop ( 'required' , true ) ; } function handle…" at bounding box center [223, 171] width 195 height 246
type textarea "$(".byd-tray-options").show();"
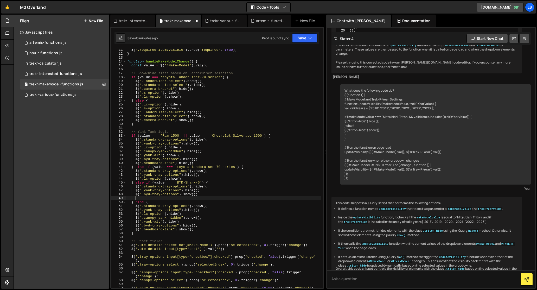
paste textarea "$(".headboard-tank").show();"
drag, startPoint x: 144, startPoint y: 199, endPoint x: 136, endPoint y: 199, distance: 7.6
click at [136, 199] on div "$ ( '.required-item:visible' ) . prop ( 'required' , true ) ; } function handle…" at bounding box center [223, 171] width 195 height 246
click at [185, 179] on div "$ ( '.required-item:visible' ) . prop ( 'required' , true ) ; } function handle…" at bounding box center [223, 171] width 195 height 246
type textarea "$(".lc-option").show();"
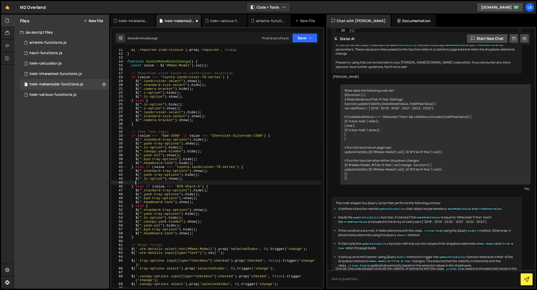
paste textarea "$(".headboard-tank").show();"
drag, startPoint x: 143, startPoint y: 182, endPoint x: 136, endPoint y: 182, distance: 7.3
click at [136, 182] on div "$ ( '.required-item:visible' ) . prop ( 'required' , true ) ; } function handle…" at bounding box center [223, 171] width 195 height 246
type textarea "$(".headboard-tank").show();"
click at [299, 35] on button "Save" at bounding box center [304, 37] width 25 height 9
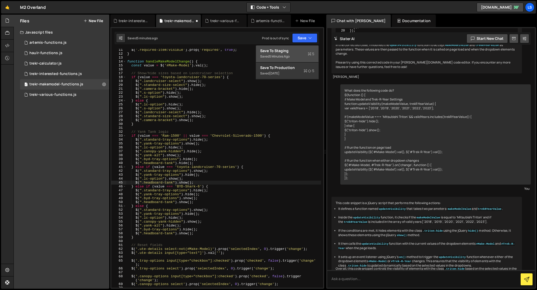
click at [281, 53] on div "Saved 5 minutes ago" at bounding box center [287, 56] width 54 height 6
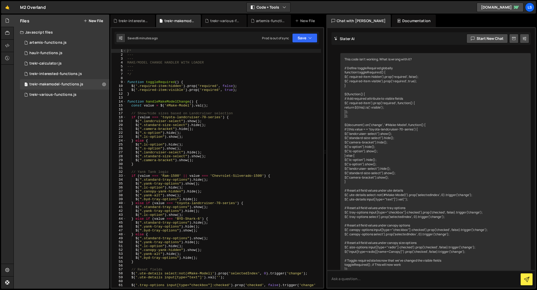
scroll to position [4596, 0]
